Goal: Task Accomplishment & Management: Manage account settings

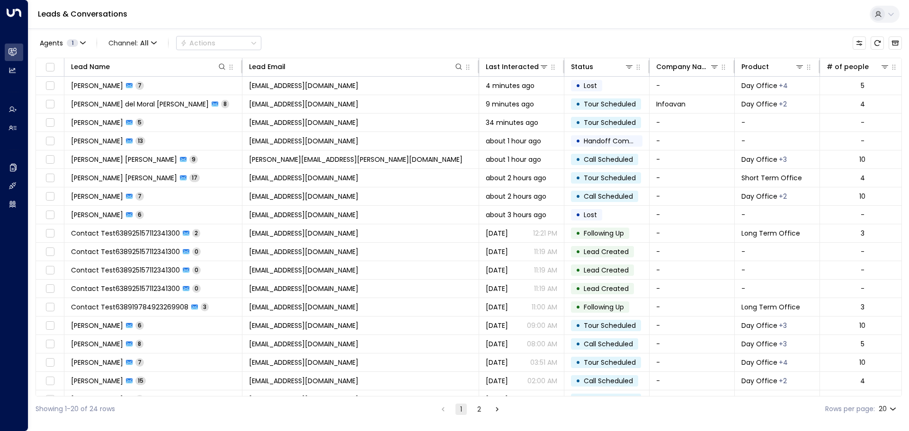
click at [874, 43] on icon "Refresh" at bounding box center [878, 43] width 8 height 8
click at [881, 40] on button "Refresh" at bounding box center [877, 42] width 13 height 13
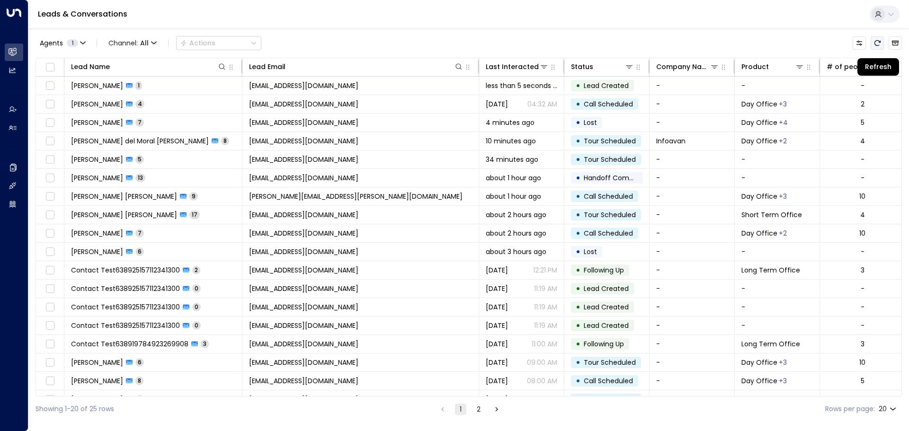
click at [876, 45] on icon "Refresh" at bounding box center [878, 43] width 8 height 8
click at [879, 45] on icon "Refresh" at bounding box center [878, 43] width 8 height 8
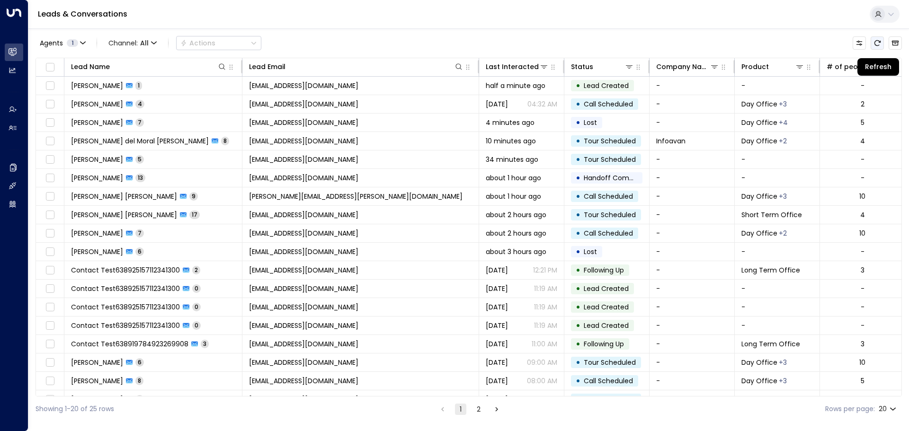
click at [875, 43] on icon "Refresh" at bounding box center [878, 43] width 6 height 6
click at [877, 41] on icon "Refresh" at bounding box center [878, 43] width 8 height 8
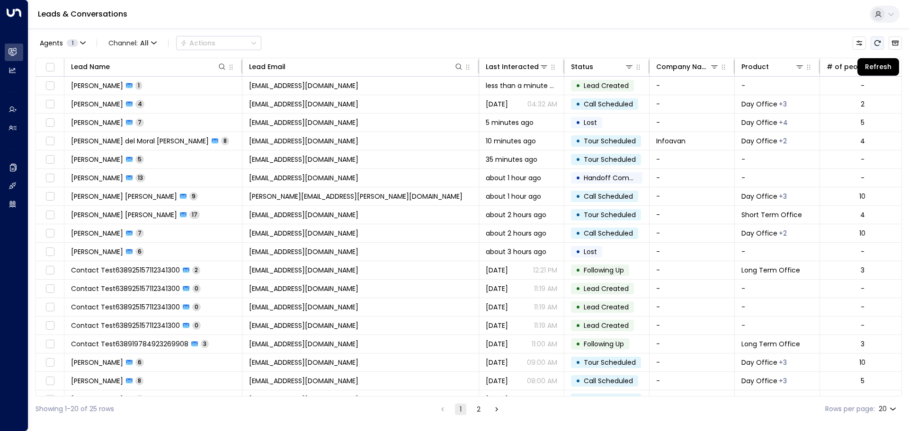
click at [877, 41] on icon "Refresh" at bounding box center [878, 43] width 8 height 8
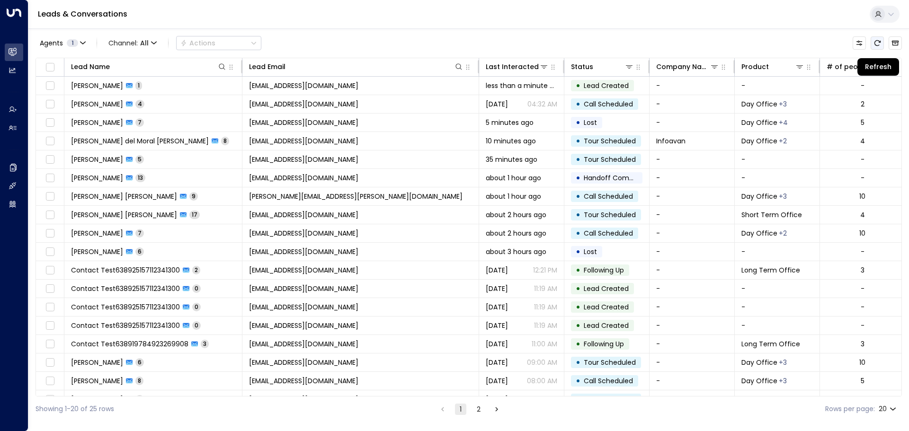
click at [877, 41] on icon "Refresh" at bounding box center [878, 43] width 8 height 8
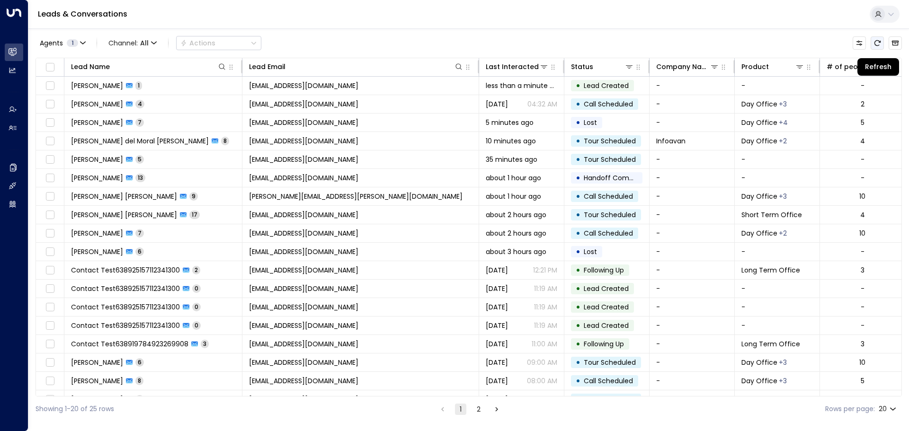
click at [877, 41] on icon "Refresh" at bounding box center [878, 43] width 8 height 8
click at [879, 43] on icon "Refresh" at bounding box center [878, 43] width 8 height 8
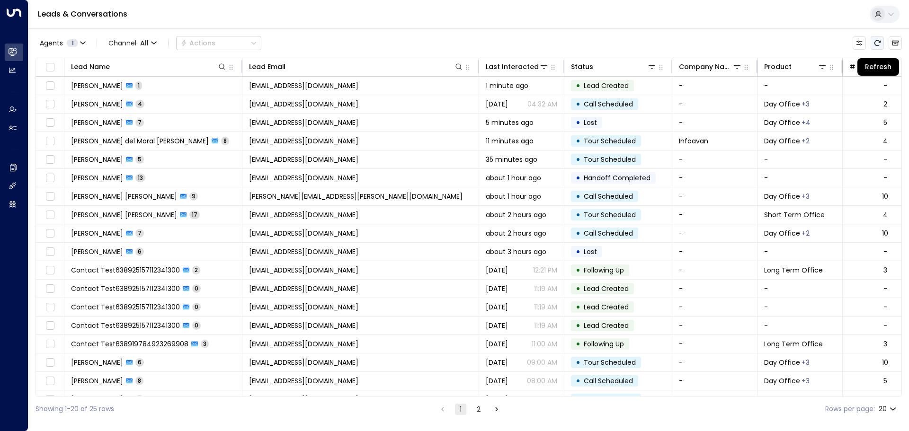
click at [879, 45] on icon "Refresh" at bounding box center [878, 43] width 8 height 8
click at [879, 42] on icon "Refresh" at bounding box center [878, 43] width 6 height 6
click at [879, 41] on icon "Refresh" at bounding box center [878, 43] width 8 height 8
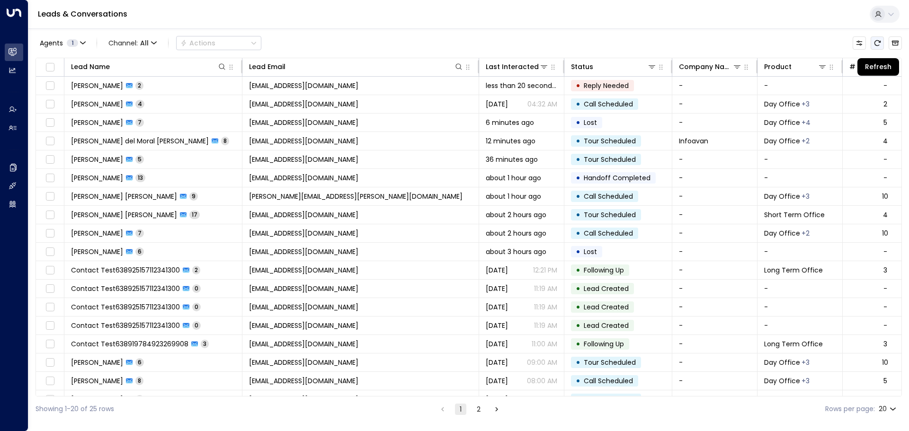
click at [877, 42] on icon "Refresh" at bounding box center [878, 43] width 8 height 8
click at [882, 39] on button "Refresh" at bounding box center [877, 42] width 13 height 13
click at [876, 40] on icon "Refresh" at bounding box center [878, 43] width 8 height 8
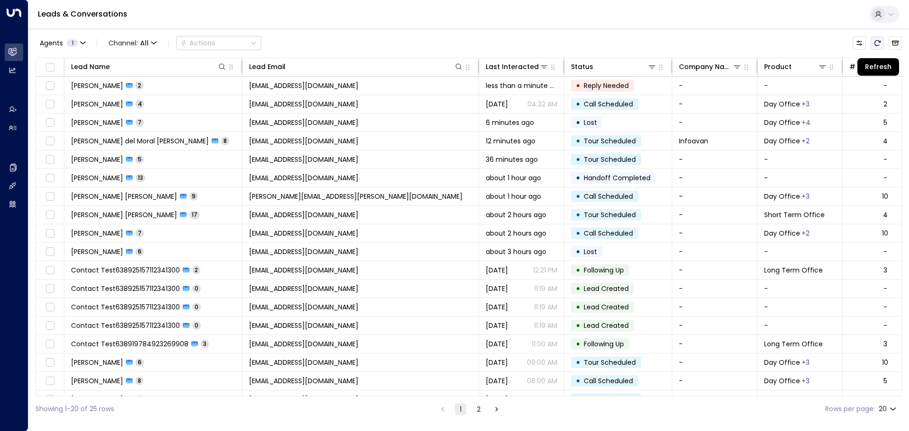
click at [876, 40] on icon "Refresh" at bounding box center [878, 43] width 8 height 8
click at [877, 46] on icon "Refresh" at bounding box center [878, 43] width 8 height 8
click at [878, 42] on icon "Refresh" at bounding box center [878, 43] width 8 height 8
click at [877, 45] on icon "Refresh" at bounding box center [878, 43] width 6 height 6
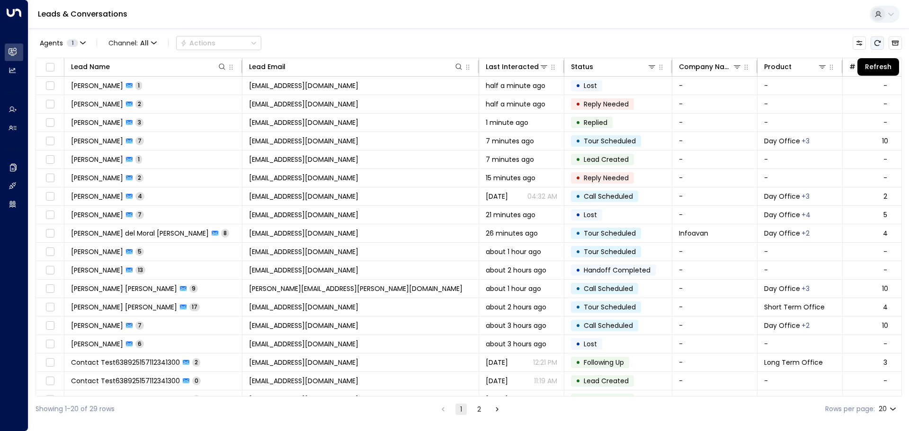
click at [878, 45] on icon "Refresh" at bounding box center [878, 43] width 8 height 8
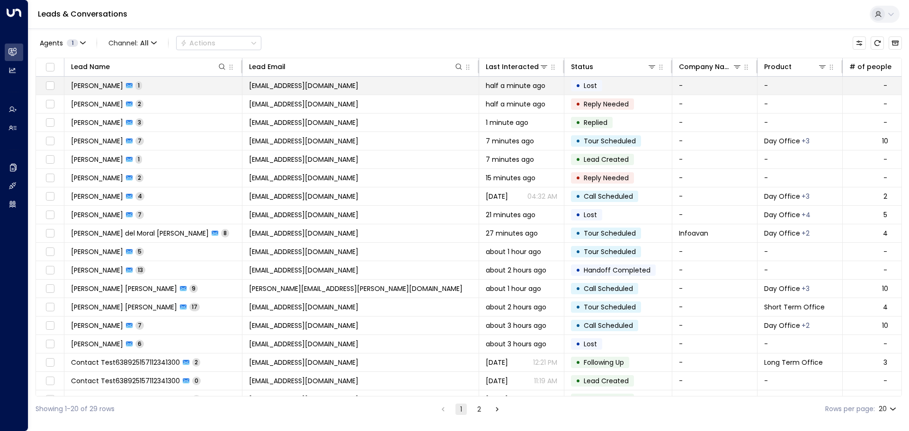
click at [331, 85] on span "[PERSON_NAME][EMAIL_ADDRESS][PERSON_NAME][DOMAIN_NAME]" at bounding box center [303, 85] width 109 height 9
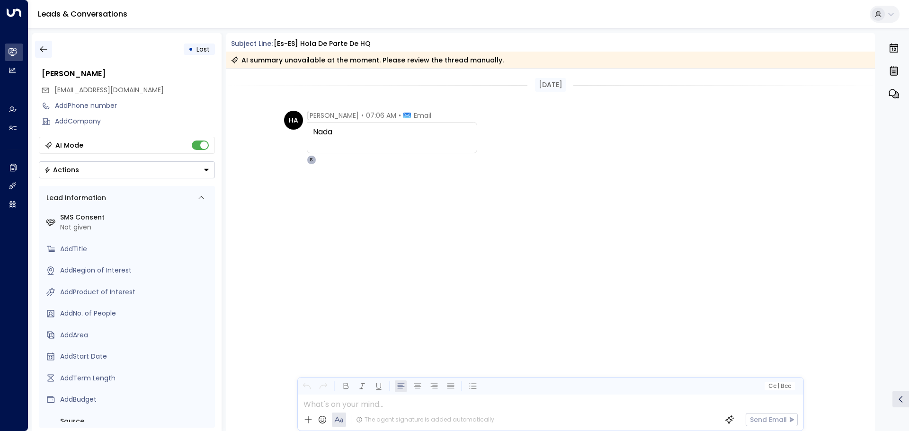
click at [44, 49] on icon "button" at bounding box center [43, 49] width 9 height 9
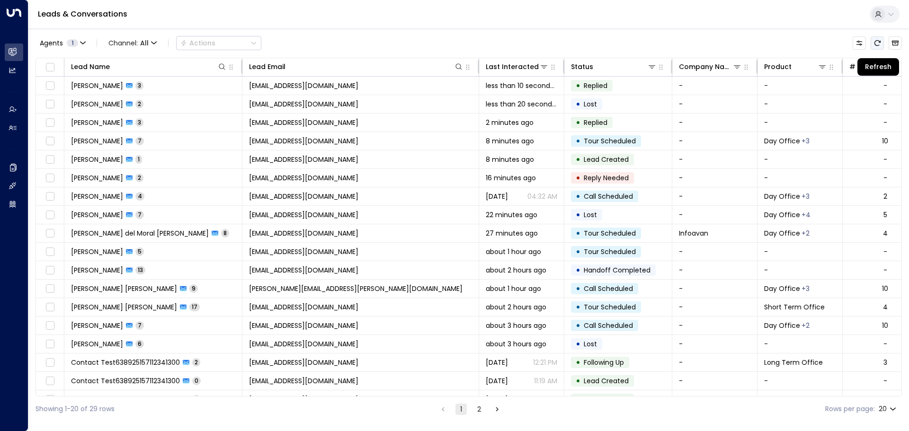
click at [878, 41] on icon "Refresh" at bounding box center [878, 43] width 8 height 8
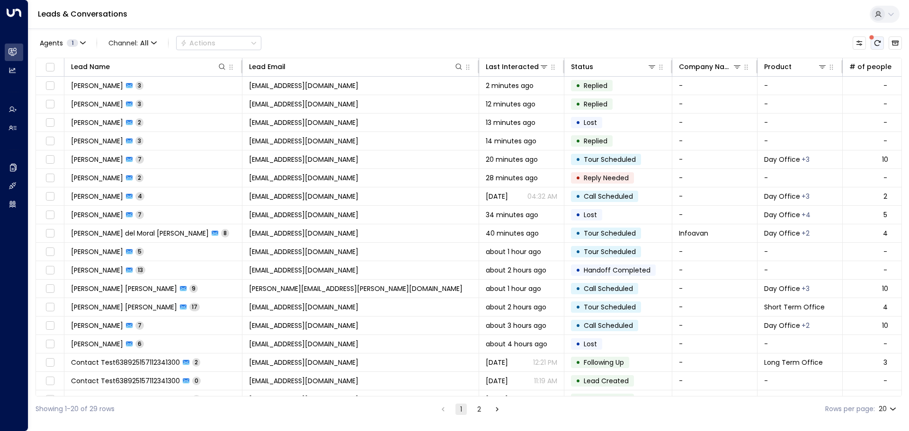
click at [878, 43] on icon "There are new threads available. Refresh the grid to view the latest updates." at bounding box center [878, 43] width 8 height 8
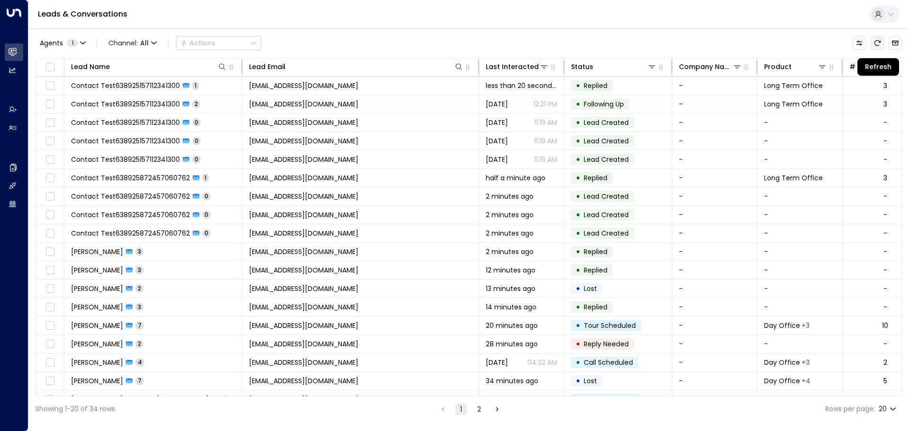
click at [875, 44] on icon "Refresh" at bounding box center [878, 43] width 6 height 6
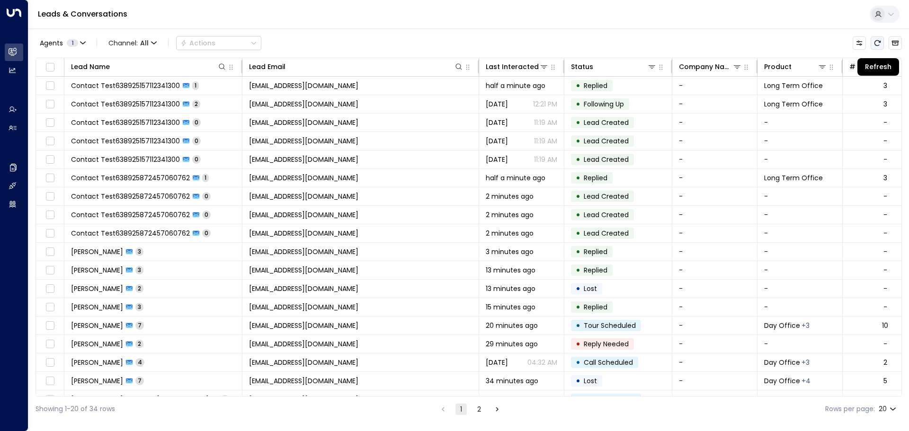
click at [875, 44] on icon "Refresh" at bounding box center [878, 43] width 6 height 6
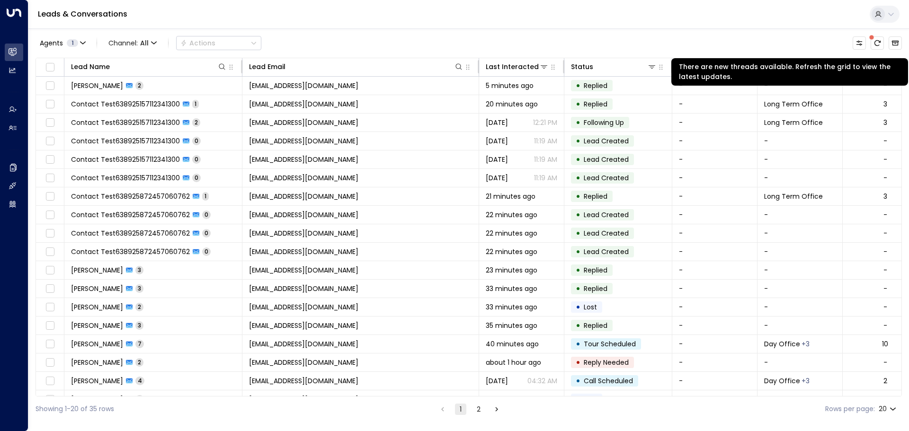
drag, startPoint x: 879, startPoint y: 44, endPoint x: 853, endPoint y: 22, distance: 33.2
click at [879, 44] on icon "There are new threads available. Refresh the grid to view the latest updates." at bounding box center [878, 43] width 8 height 8
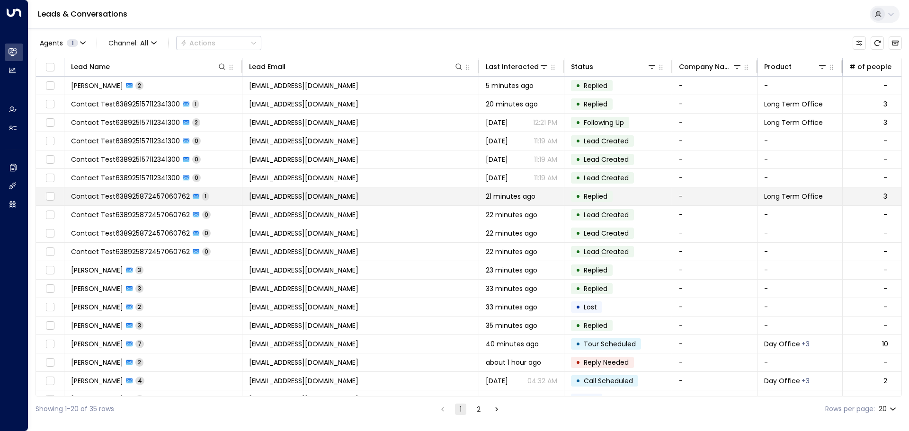
click at [203, 198] on span "1" at bounding box center [205, 196] width 7 height 8
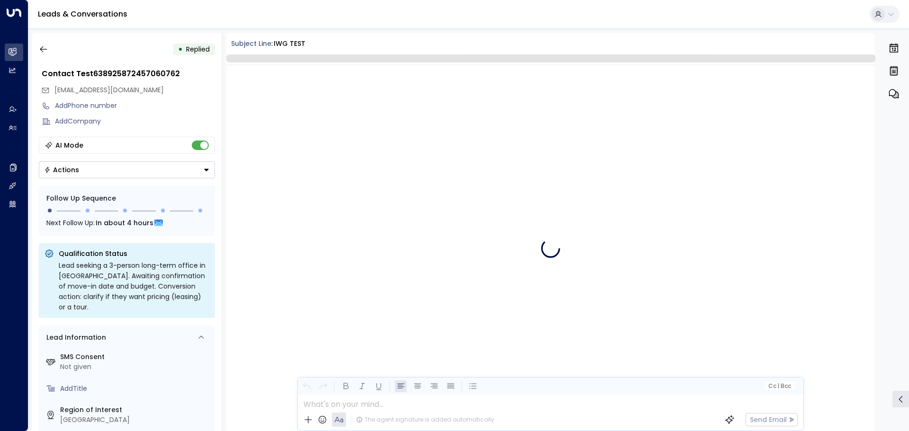
scroll to position [262, 0]
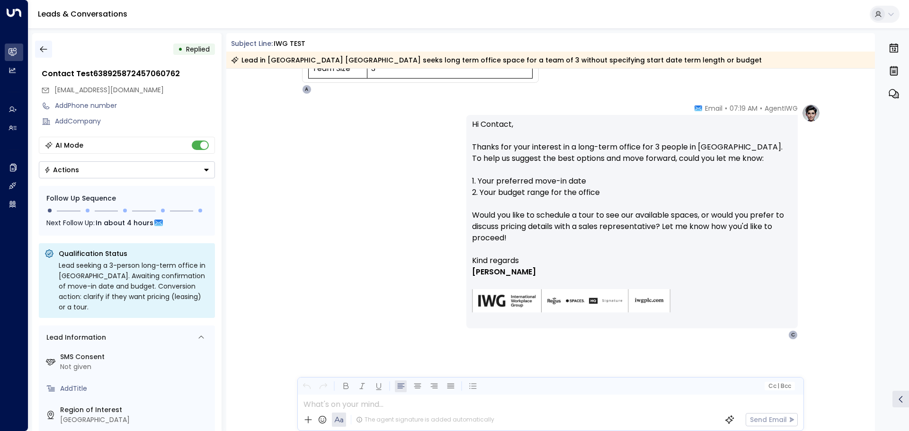
click at [45, 46] on icon "button" at bounding box center [43, 49] width 9 height 9
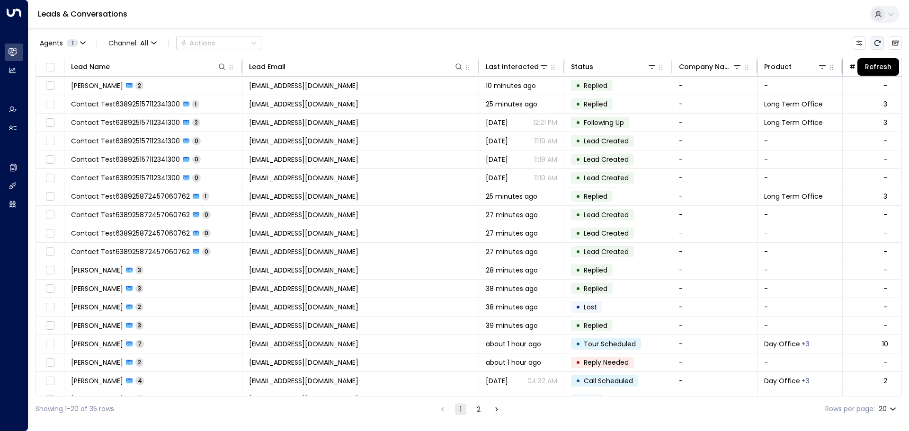
click at [880, 44] on icon "Refresh" at bounding box center [878, 43] width 8 height 8
click at [879, 44] on icon "Refresh" at bounding box center [878, 43] width 8 height 8
click at [880, 38] on button "Refresh" at bounding box center [877, 42] width 13 height 13
click at [878, 43] on icon "Refresh" at bounding box center [878, 43] width 8 height 8
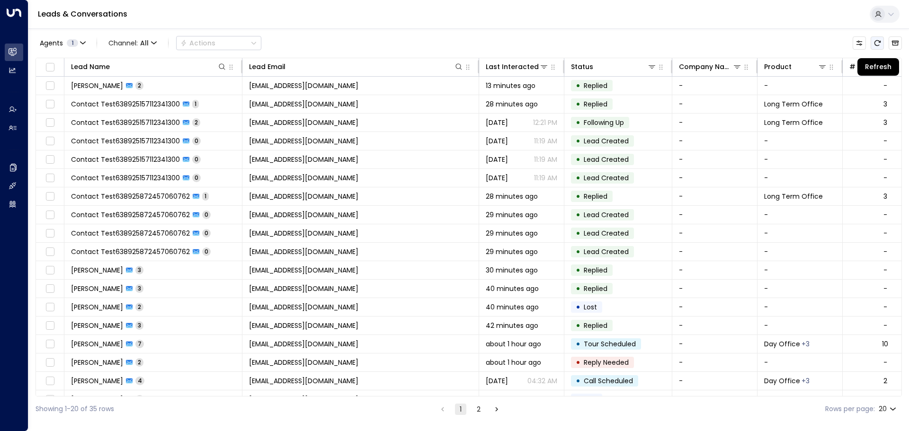
click at [882, 43] on button "Refresh" at bounding box center [877, 42] width 13 height 13
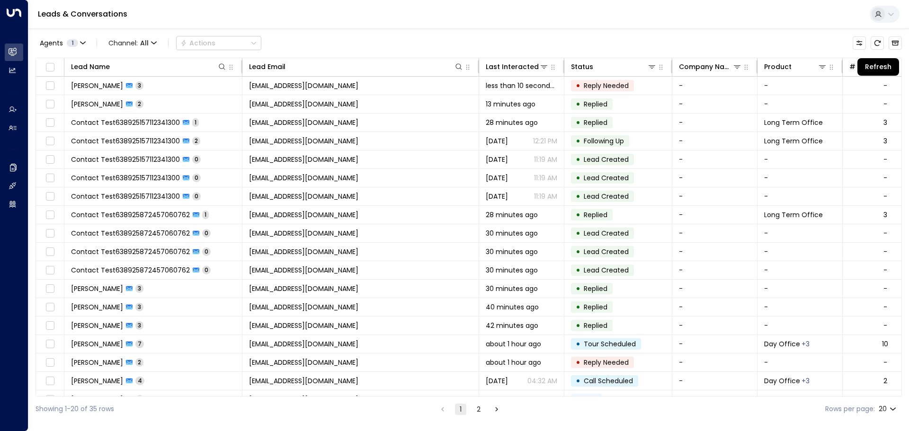
drag, startPoint x: 878, startPoint y: 42, endPoint x: 769, endPoint y: 45, distance: 109.0
click at [878, 42] on icon "Refresh" at bounding box center [878, 43] width 8 height 8
click at [876, 43] on icon "Refresh" at bounding box center [878, 43] width 8 height 8
click at [874, 45] on icon "Refresh" at bounding box center [878, 43] width 8 height 8
click at [879, 45] on icon "Refresh" at bounding box center [878, 43] width 8 height 8
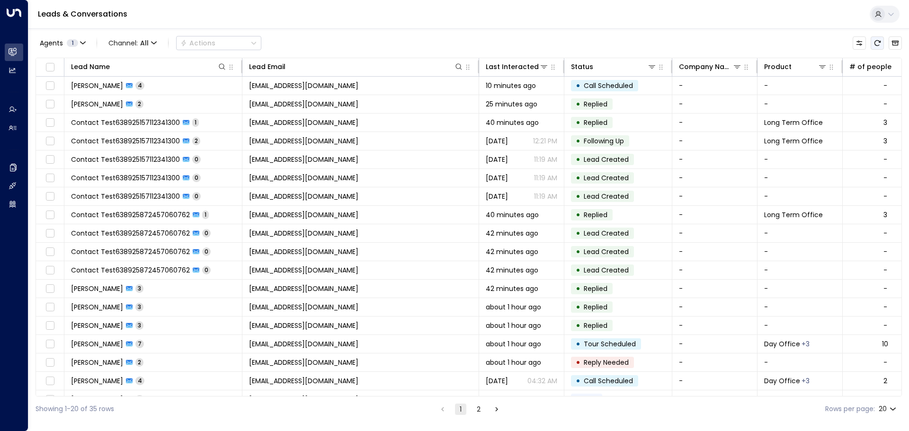
click at [877, 41] on icon "Refresh" at bounding box center [878, 43] width 8 height 8
click at [877, 44] on icon "Refresh" at bounding box center [878, 43] width 8 height 8
click at [877, 47] on button "Refresh" at bounding box center [877, 42] width 13 height 13
click at [880, 41] on icon "Refresh" at bounding box center [878, 43] width 8 height 8
click at [878, 43] on icon "Refresh" at bounding box center [878, 43] width 8 height 8
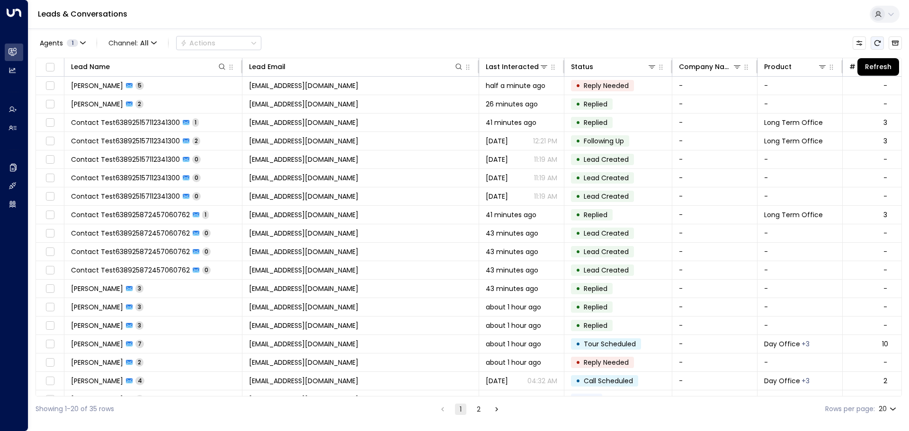
click at [880, 46] on icon "Refresh" at bounding box center [878, 43] width 8 height 8
click at [880, 39] on icon "Refresh" at bounding box center [878, 43] width 8 height 8
click at [879, 43] on icon "Refresh" at bounding box center [878, 43] width 8 height 8
click at [878, 45] on icon "Refresh" at bounding box center [878, 43] width 8 height 8
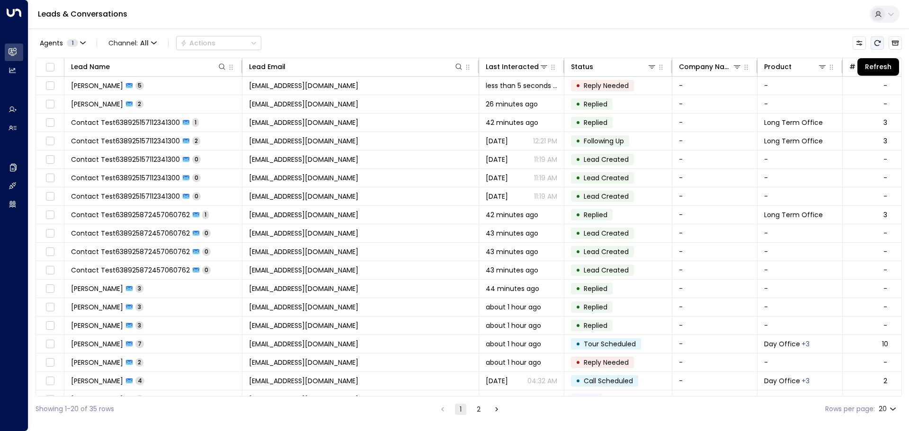
click at [878, 45] on icon "Refresh" at bounding box center [878, 43] width 8 height 8
click at [882, 45] on button "Refresh" at bounding box center [877, 42] width 13 height 13
click at [882, 43] on button "Refresh" at bounding box center [877, 42] width 13 height 13
click at [881, 41] on icon "Refresh" at bounding box center [878, 43] width 6 height 6
click at [877, 40] on icon "Refresh" at bounding box center [878, 43] width 8 height 8
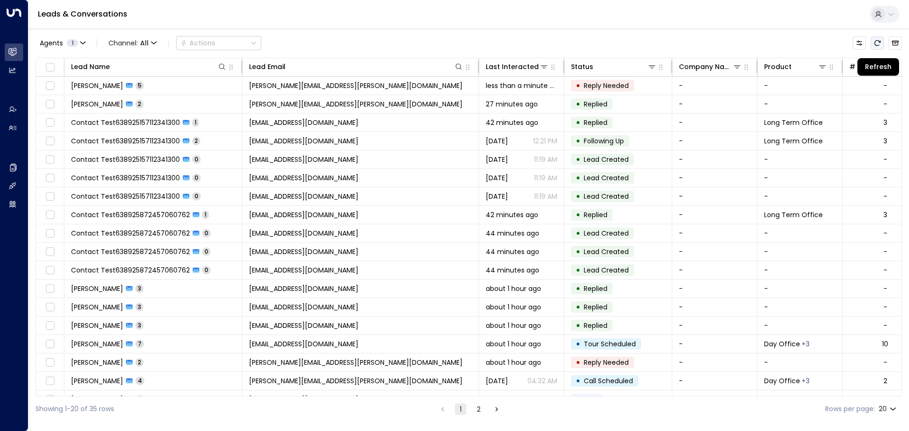
click at [876, 43] on icon "Refresh" at bounding box center [878, 43] width 8 height 8
click at [772, 33] on div "Agents 1 Channel: All Actions" at bounding box center [469, 43] width 867 height 20
click at [877, 43] on icon "Refresh" at bounding box center [878, 43] width 8 height 8
click at [880, 44] on icon "Refresh" at bounding box center [878, 43] width 8 height 8
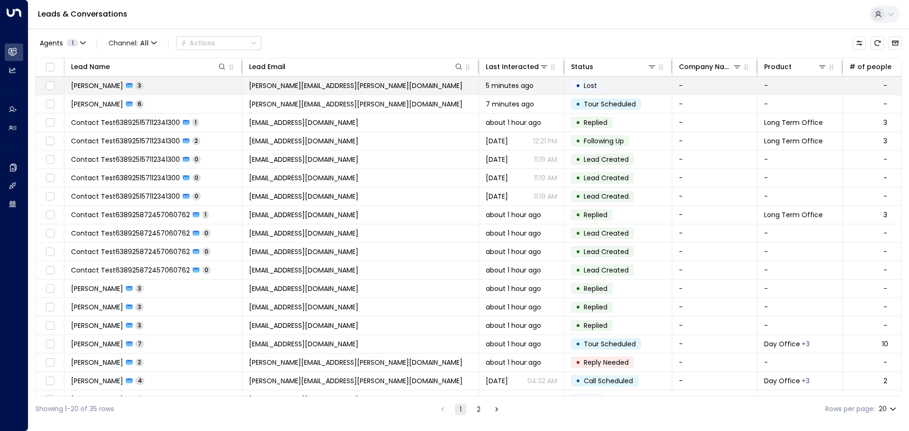
click at [589, 81] on span "Lost" at bounding box center [590, 85] width 13 height 9
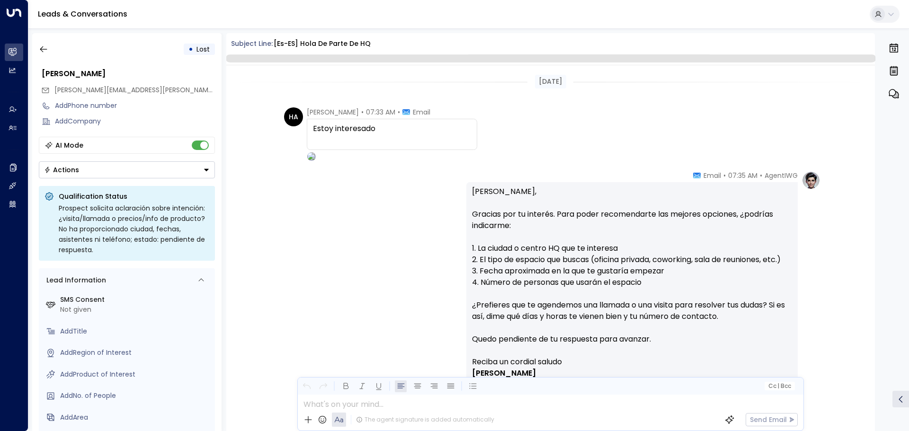
scroll to position [168, 0]
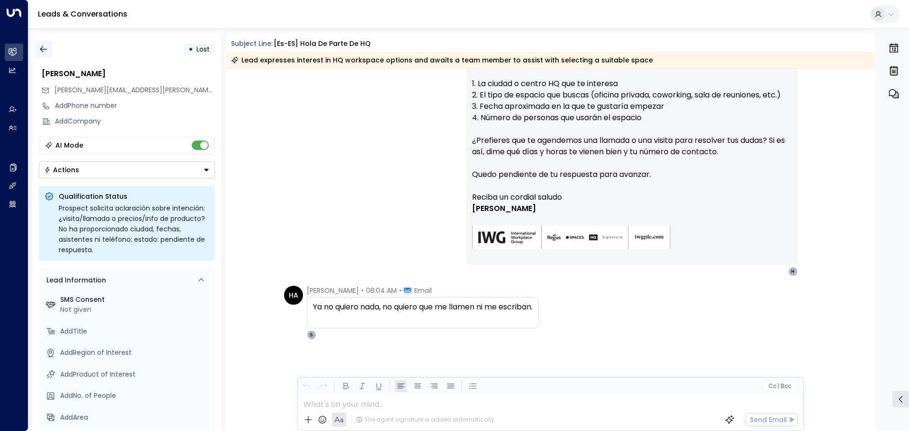
click at [39, 49] on icon "button" at bounding box center [43, 49] width 9 height 9
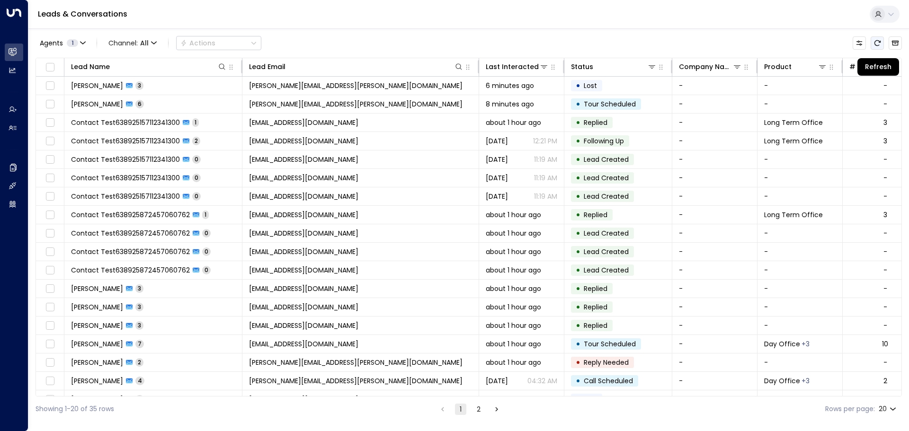
click at [882, 45] on button "Refresh" at bounding box center [877, 42] width 13 height 13
